Goal: Use online tool/utility: Utilize a website feature to perform a specific function

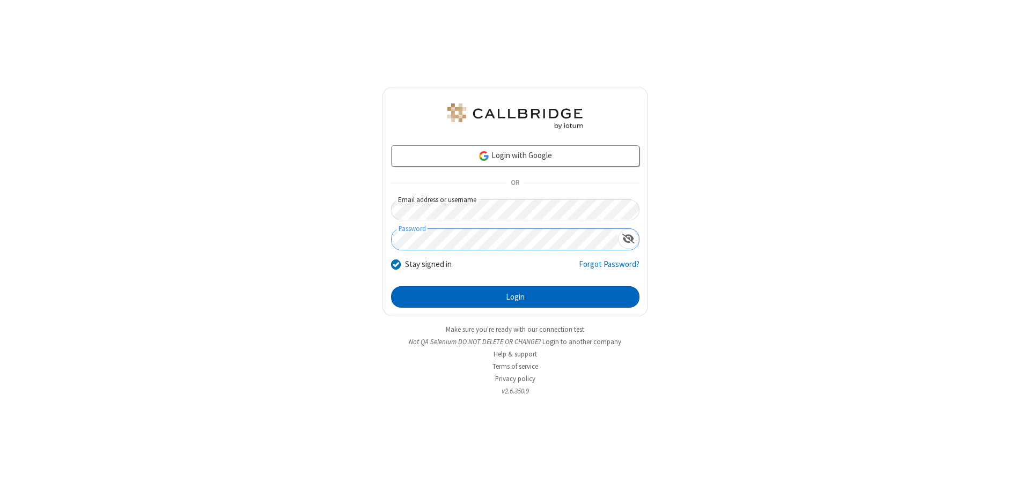
click at [515, 297] on button "Login" at bounding box center [515, 296] width 248 height 21
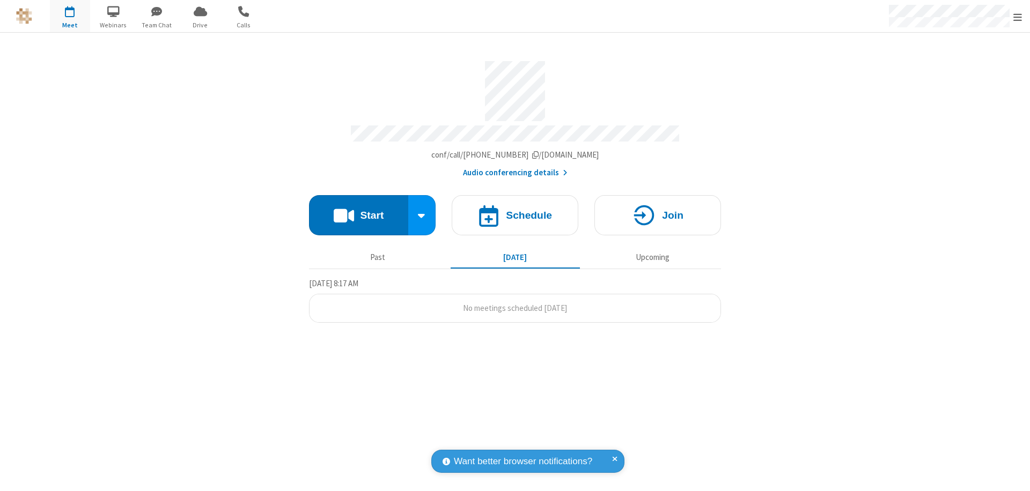
click at [358, 210] on button "Start" at bounding box center [358, 215] width 99 height 40
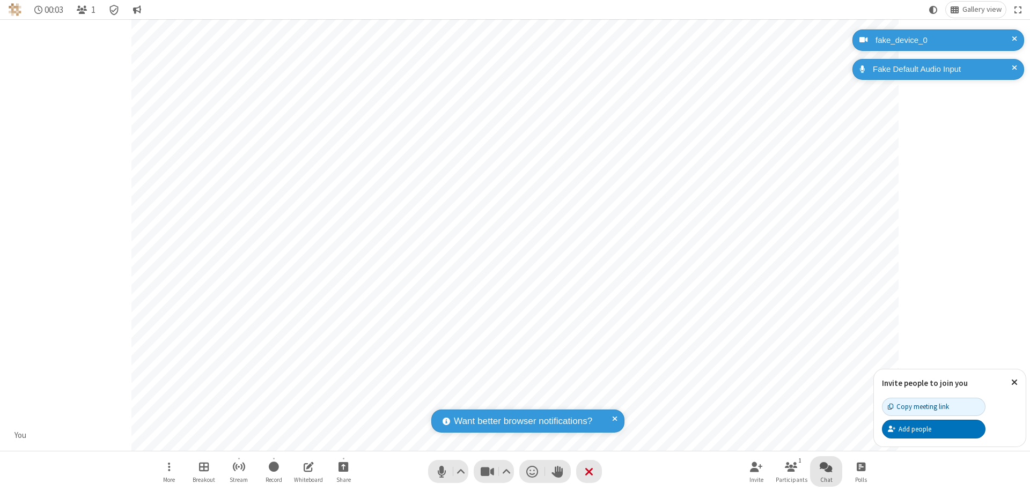
click at [826, 467] on span "Open chat" at bounding box center [826, 466] width 13 height 13
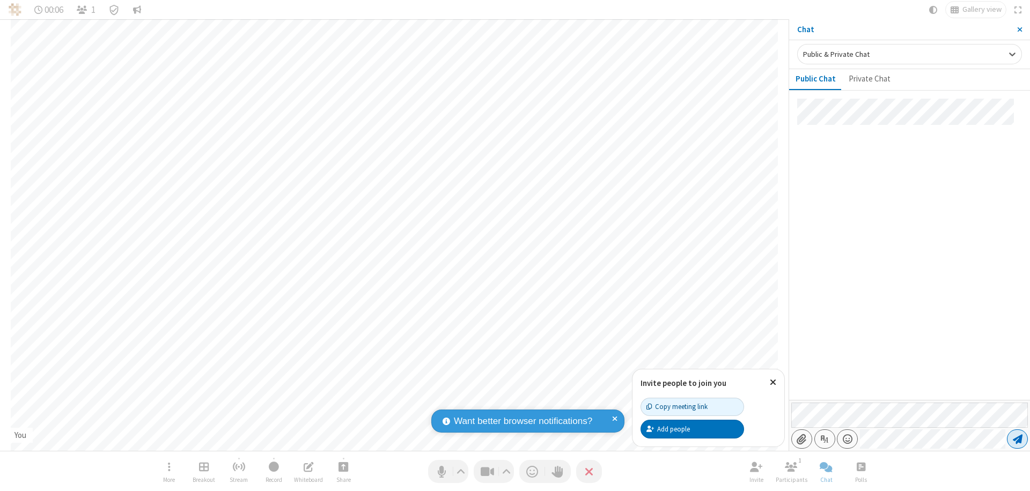
click at [1017, 439] on span "Send message" at bounding box center [1018, 439] width 10 height 11
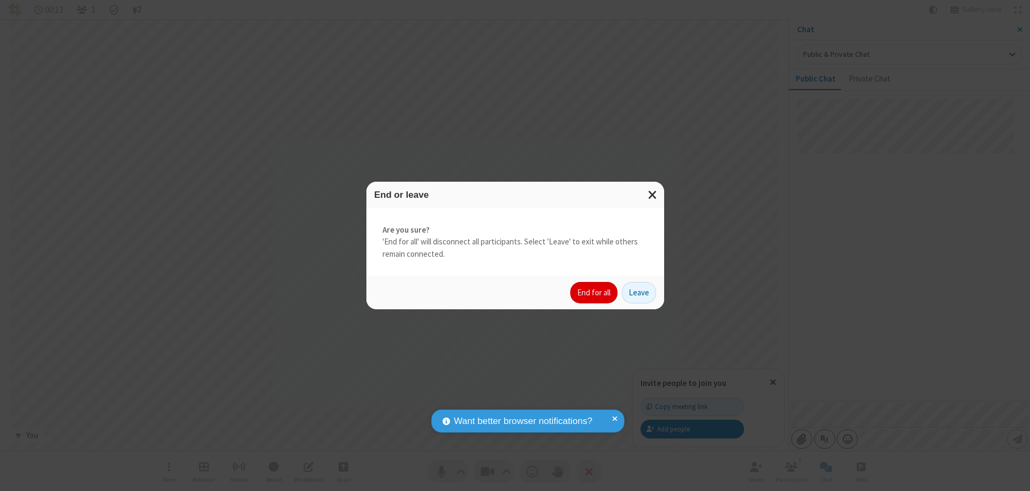
click at [594, 293] on button "End for all" at bounding box center [593, 292] width 47 height 21
